Goal: Information Seeking & Learning: Compare options

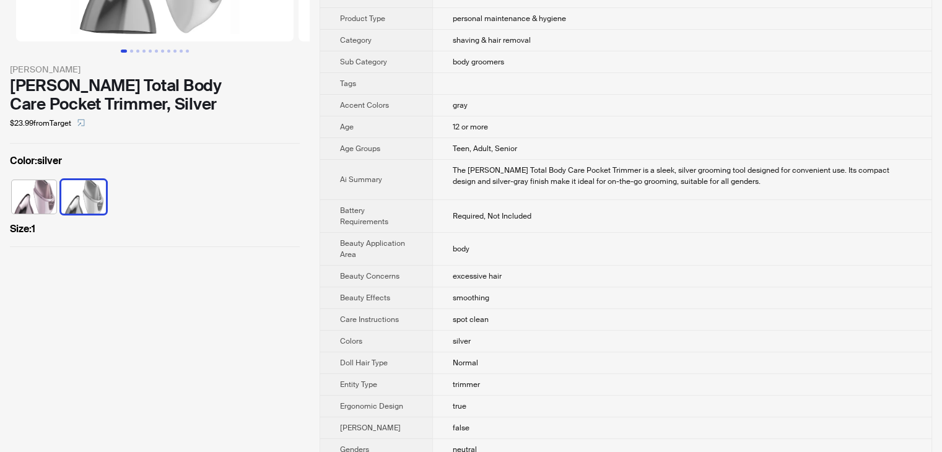
scroll to position [186, 0]
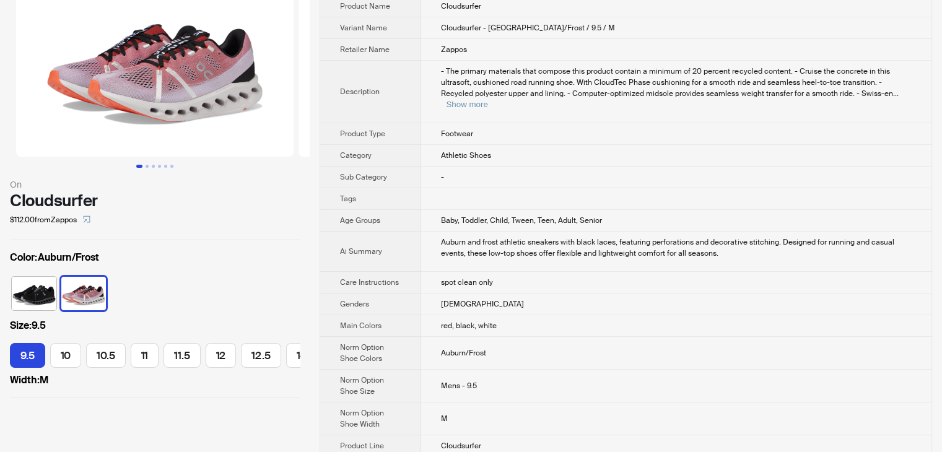
scroll to position [62, 0]
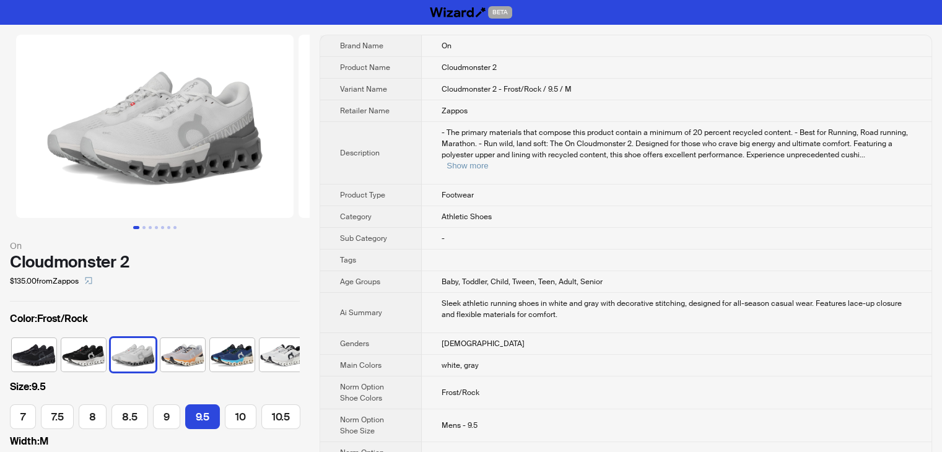
scroll to position [0, 155]
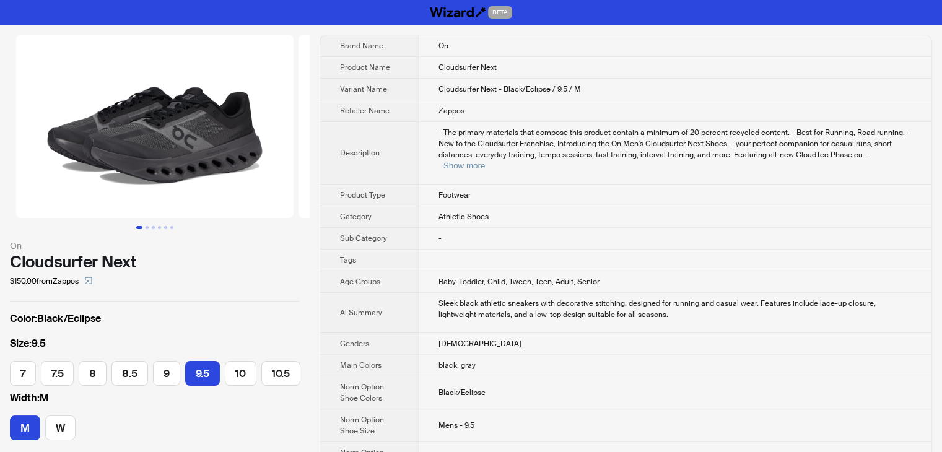
scroll to position [0, 155]
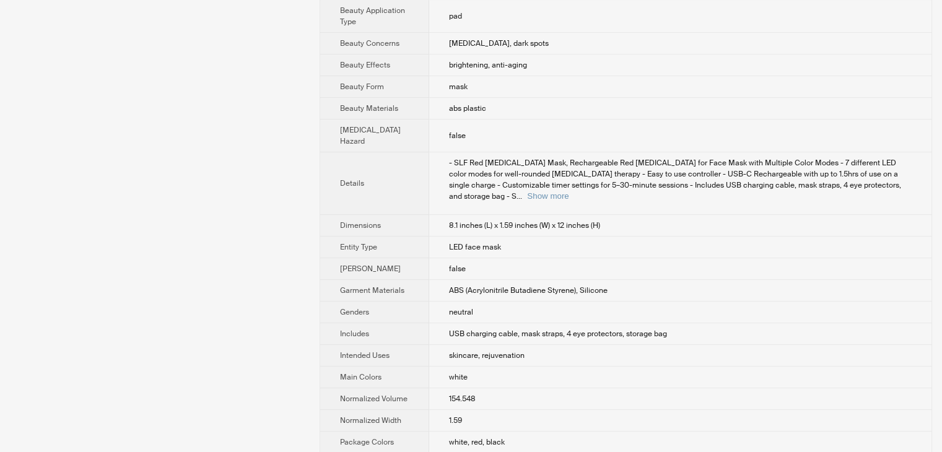
scroll to position [349, 0]
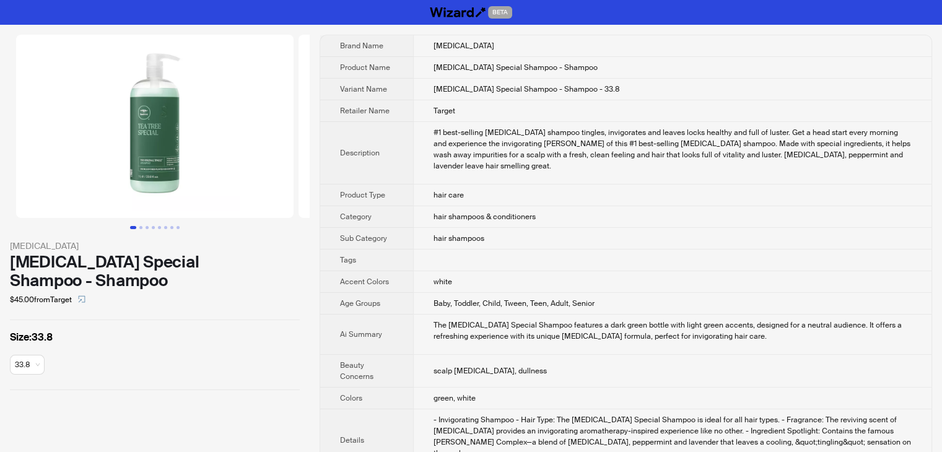
scroll to position [389, 0]
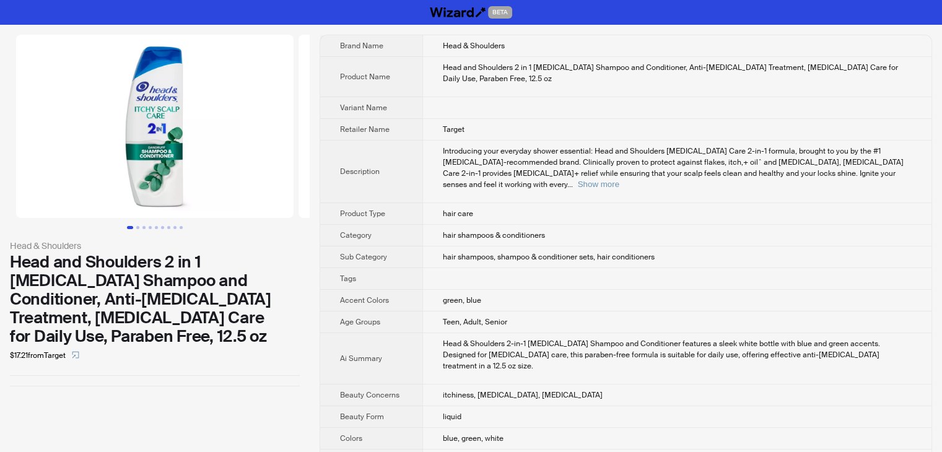
scroll to position [401, 0]
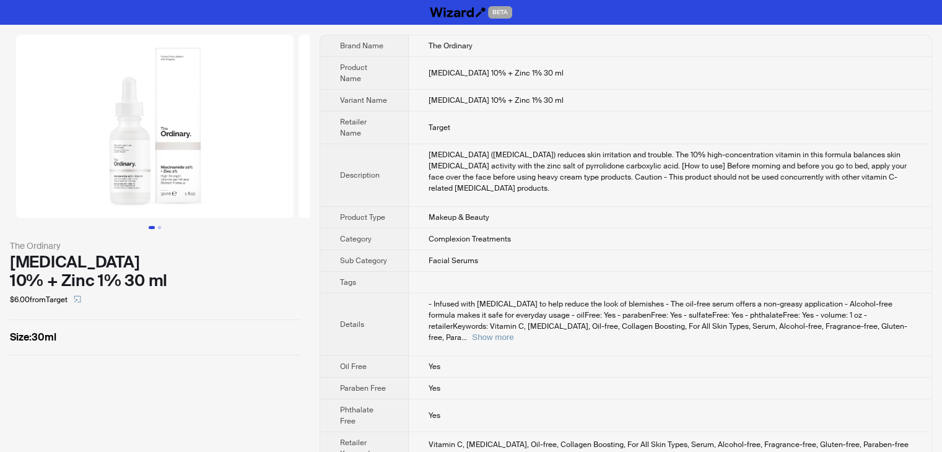
click at [615, 229] on td "Complexion Treatments" at bounding box center [670, 240] width 523 height 22
